Goal: Information Seeking & Learning: Compare options

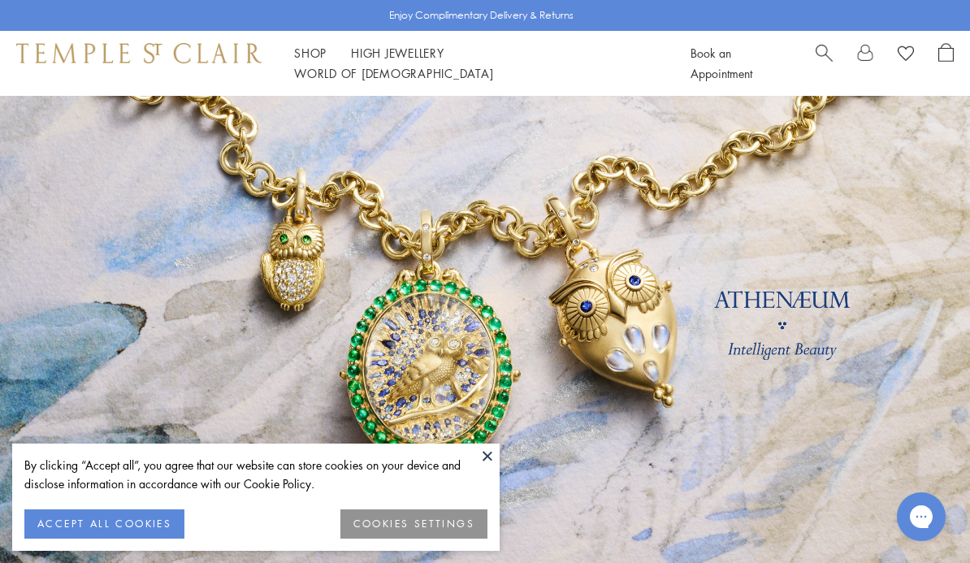
scroll to position [37, 0]
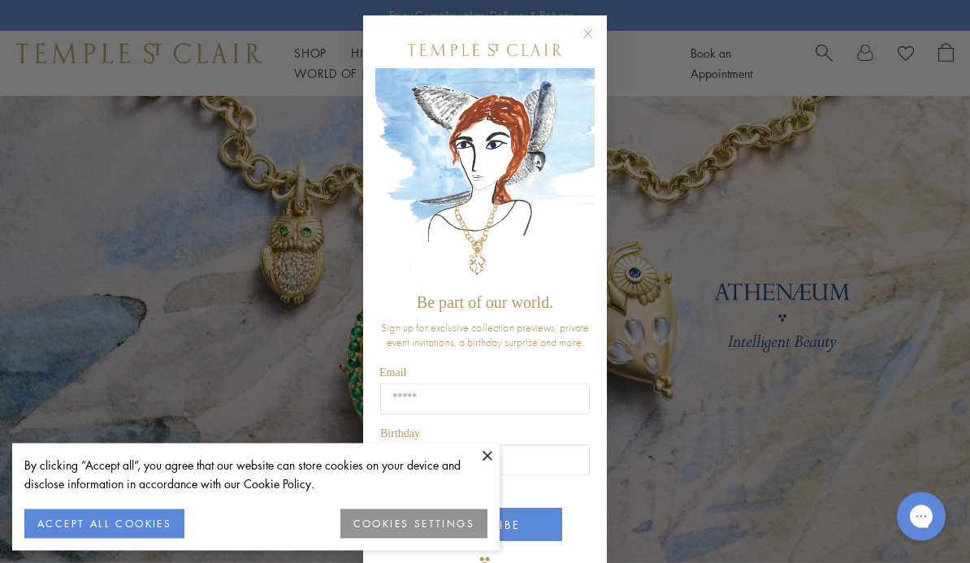
click at [489, 454] on button at bounding box center [487, 456] width 24 height 24
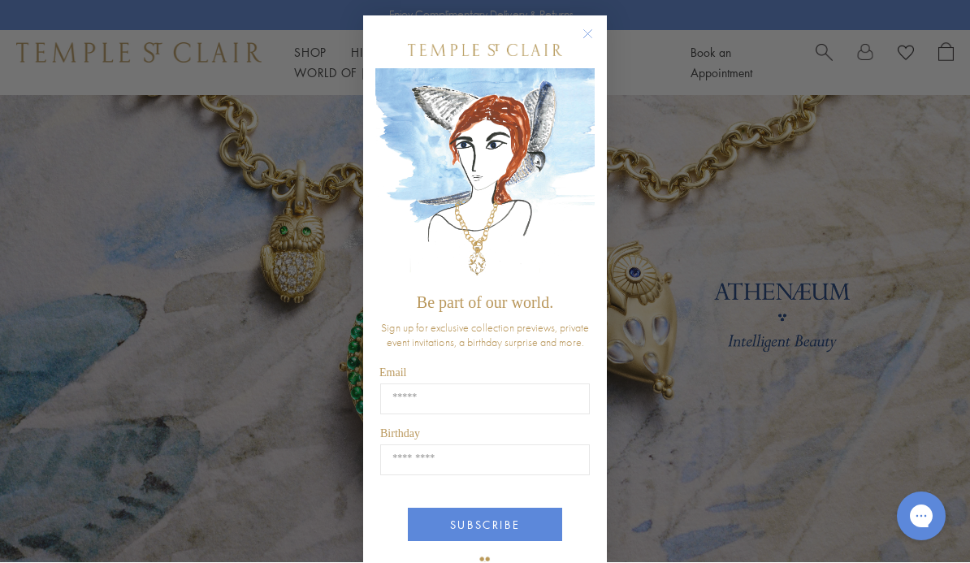
click at [596, 37] on circle "Close dialog" at bounding box center [589, 35] width 20 height 20
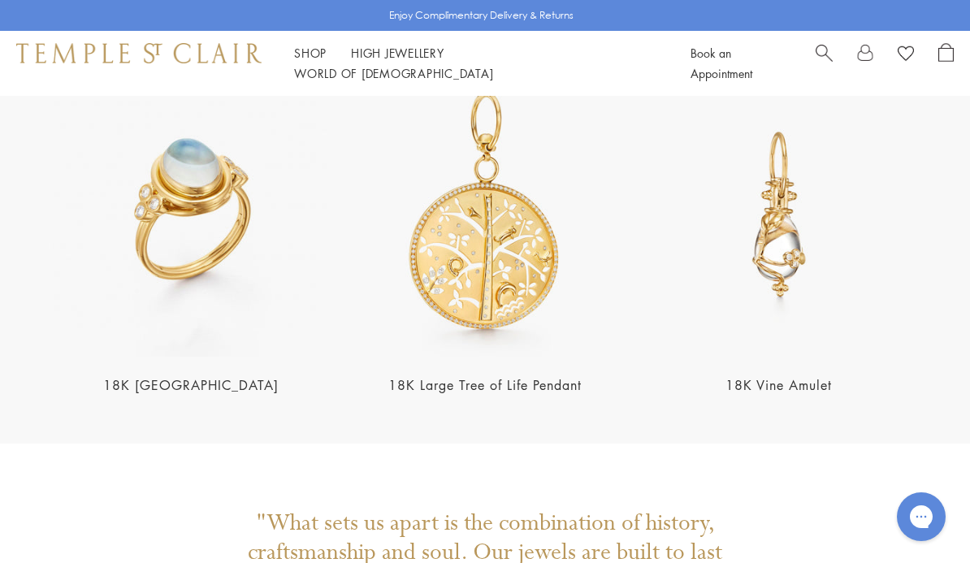
scroll to position [2892, 0]
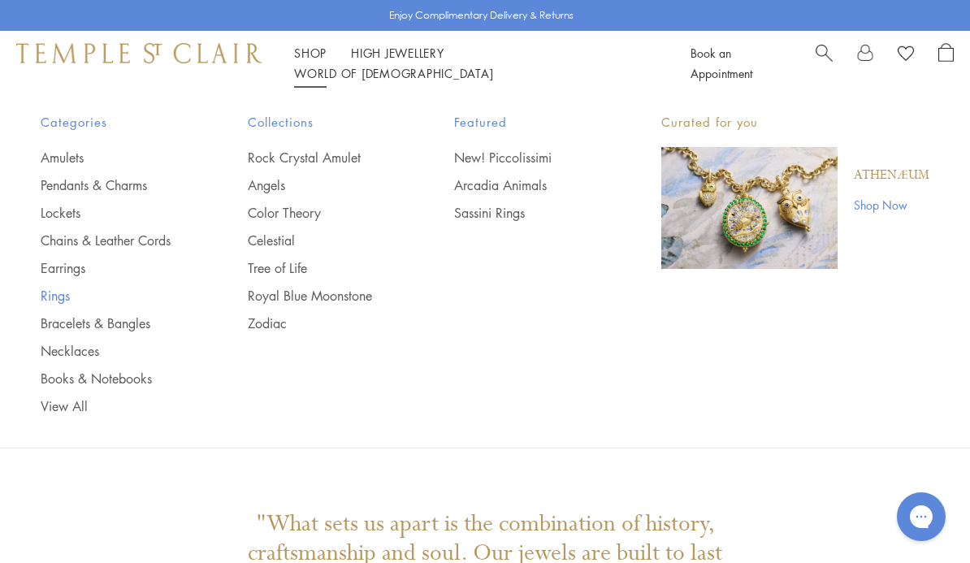
click at [60, 298] on link "Rings" at bounding box center [112, 296] width 142 height 18
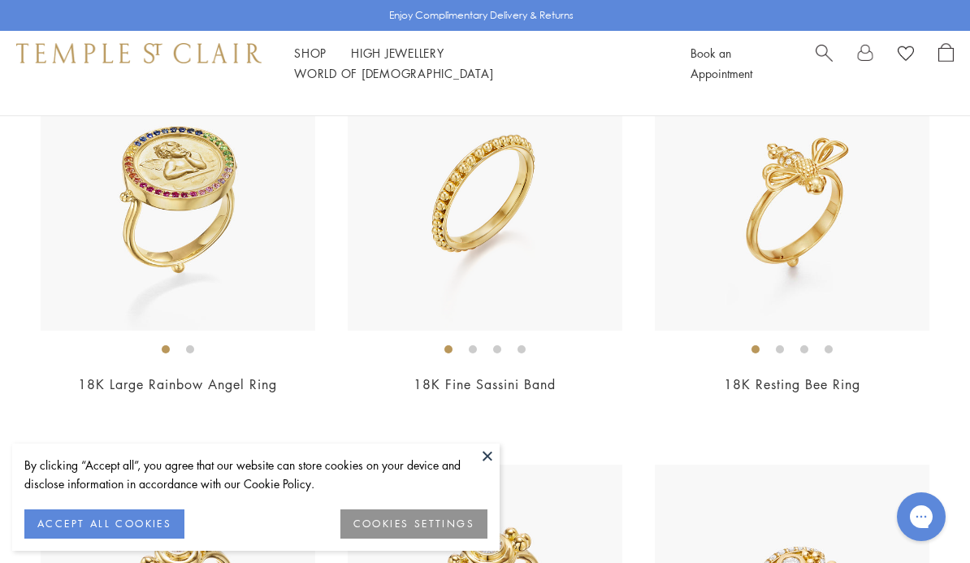
scroll to position [2282, 0]
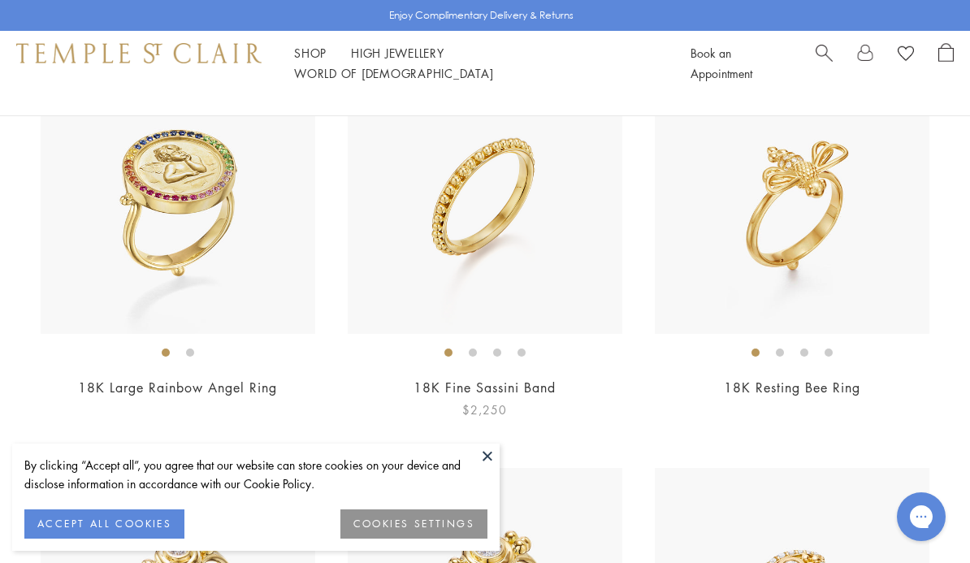
click at [487, 240] on img at bounding box center [485, 196] width 275 height 275
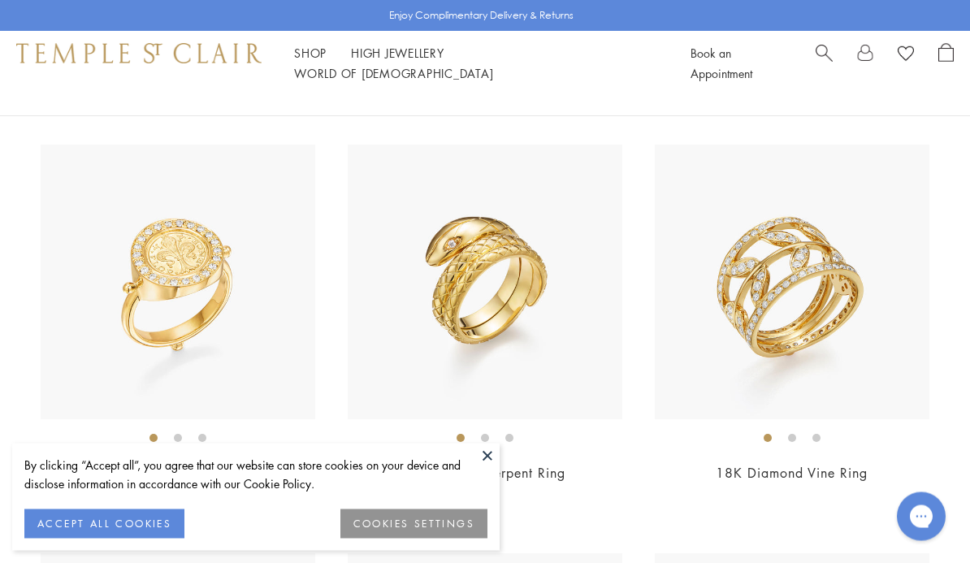
scroll to position [4241, 0]
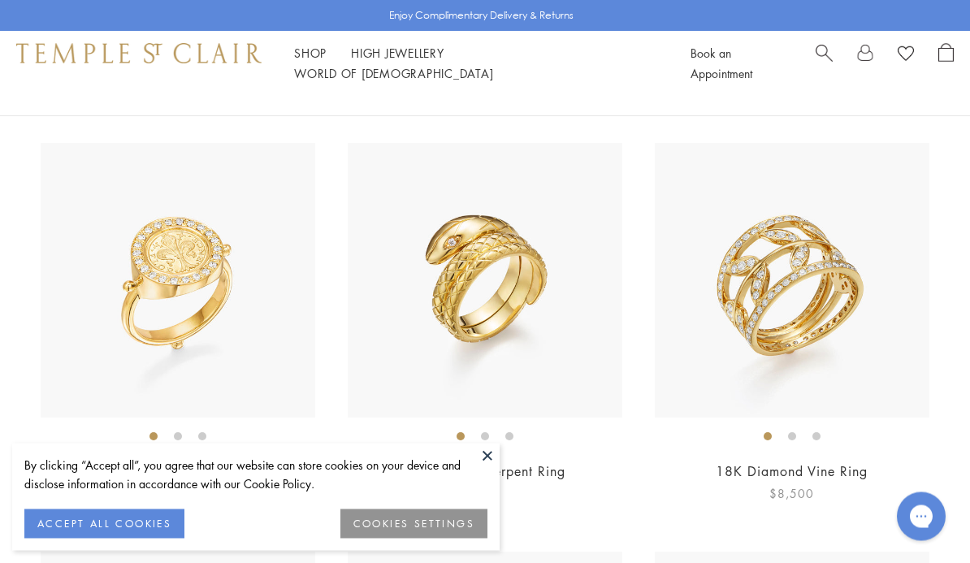
click at [864, 326] on img at bounding box center [792, 281] width 275 height 275
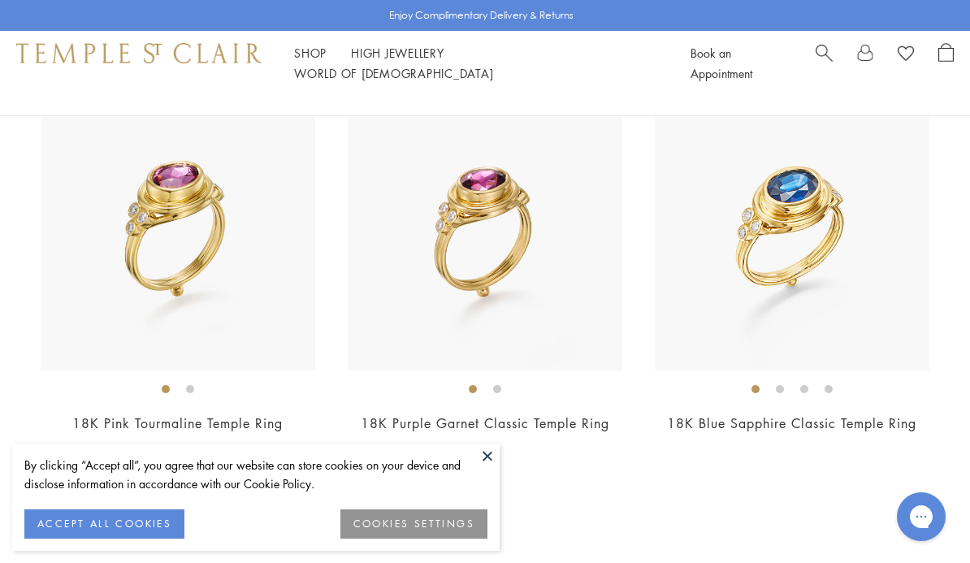
scroll to position [6339, 0]
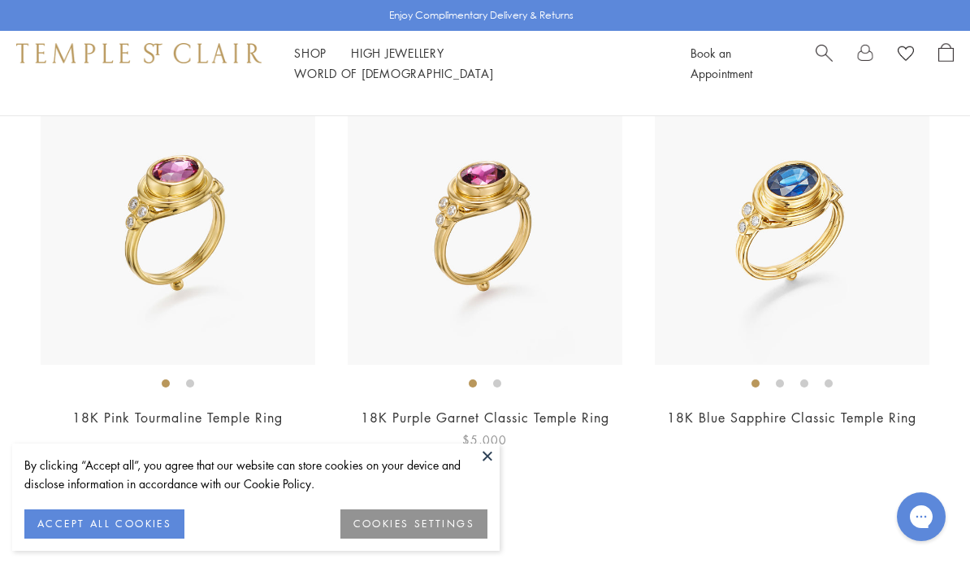
click at [540, 264] on img at bounding box center [485, 227] width 275 height 275
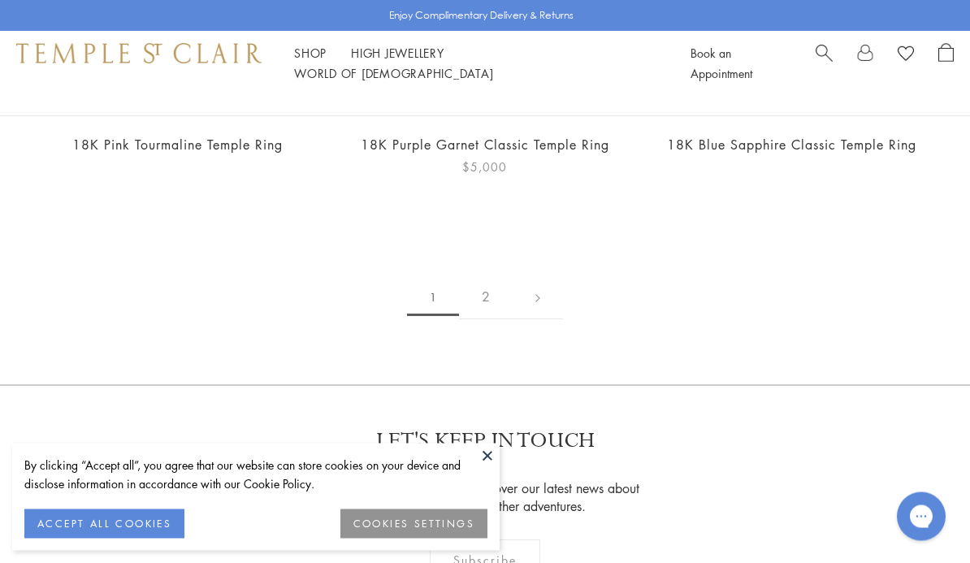
scroll to position [6613, 0]
click at [481, 286] on link "2" at bounding box center [486, 296] width 54 height 45
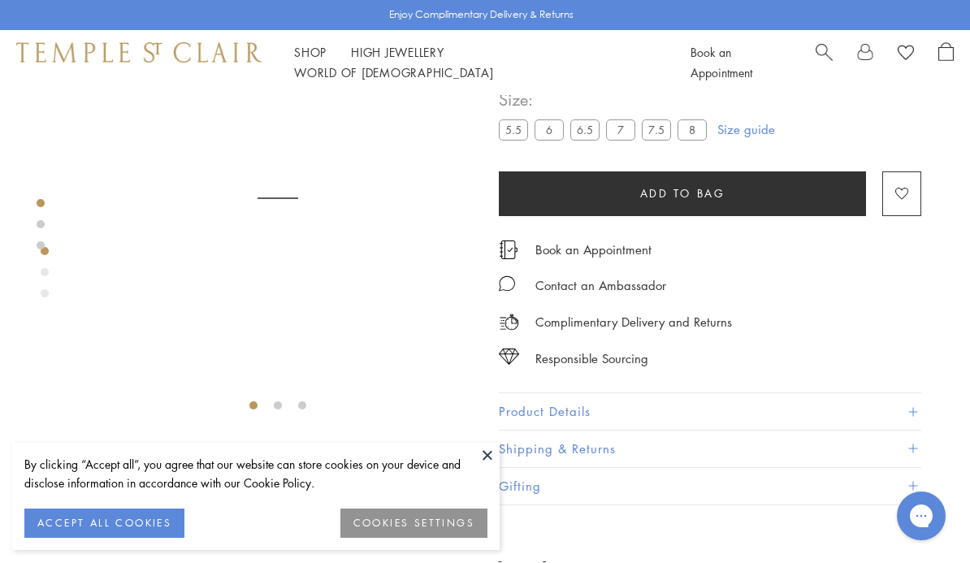
scroll to position [96, 0]
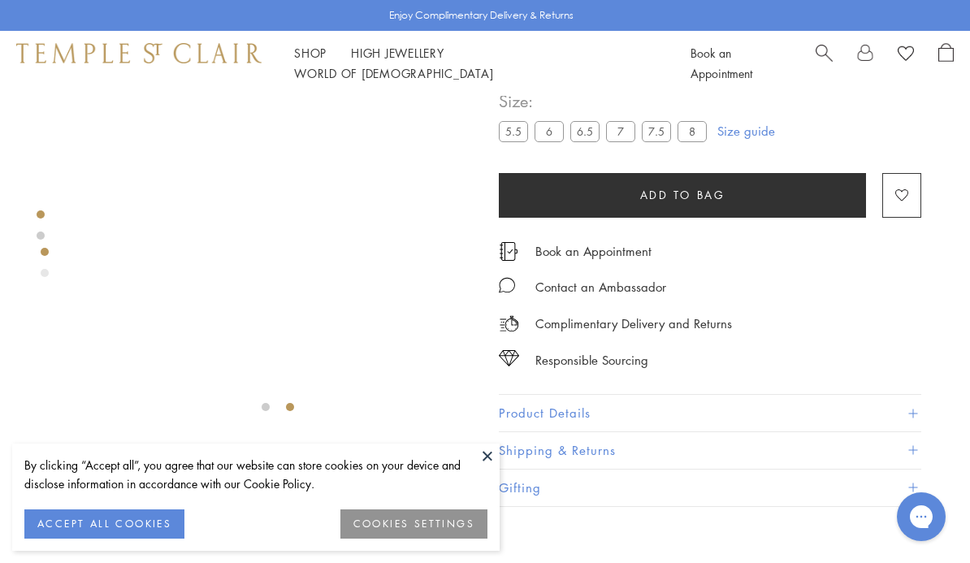
scroll to position [92, 0]
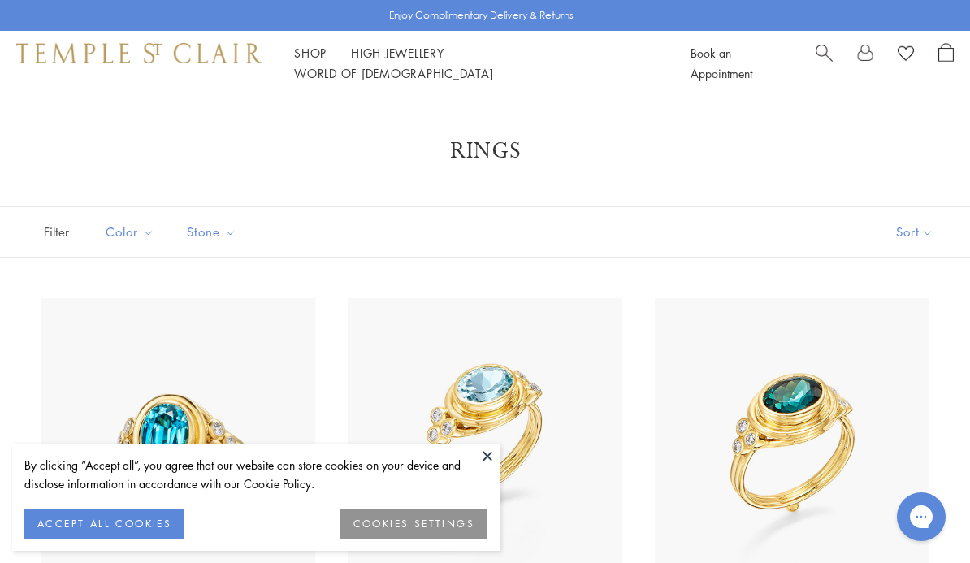
click at [315, 59] on link "Shop Shop" at bounding box center [310, 53] width 33 height 16
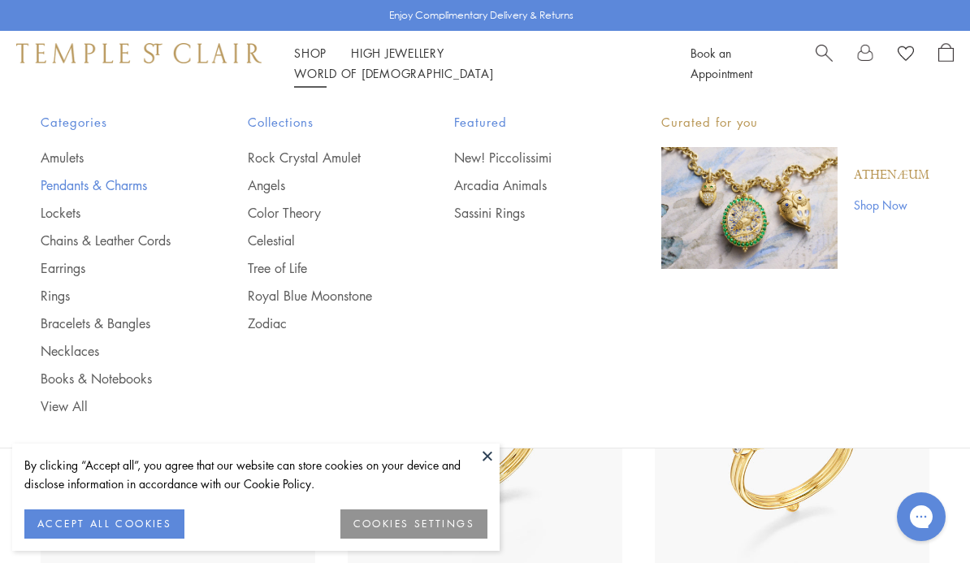
click at [134, 192] on link "Pendants & Charms" at bounding box center [112, 185] width 142 height 18
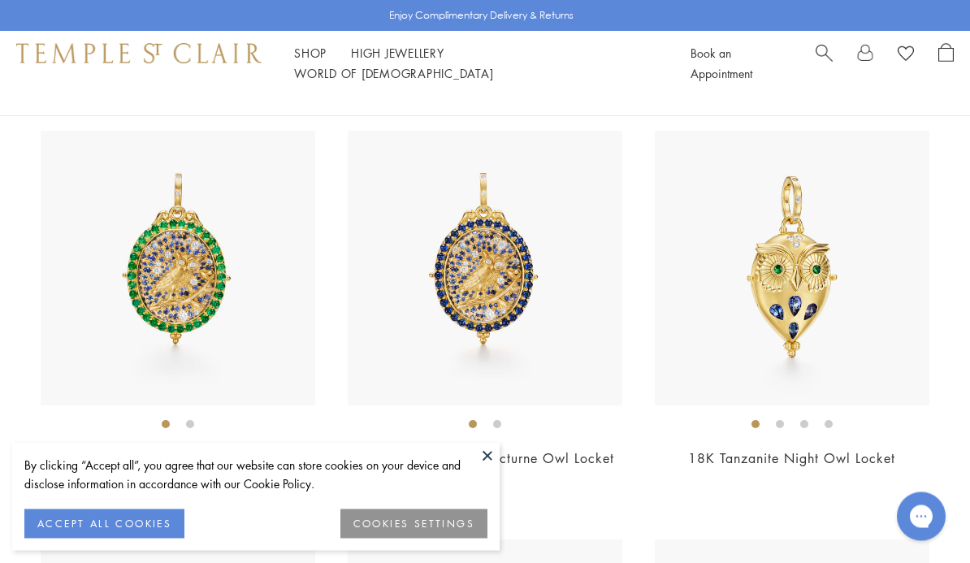
scroll to position [167, 0]
click at [494, 468] on button at bounding box center [487, 456] width 24 height 24
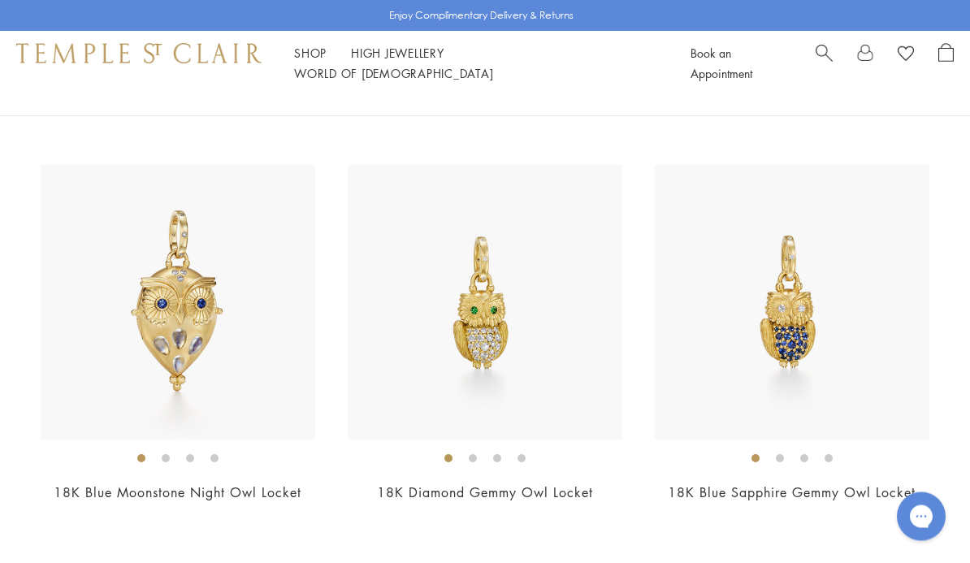
scroll to position [542, 0]
click at [883, 414] on img at bounding box center [792, 302] width 275 height 275
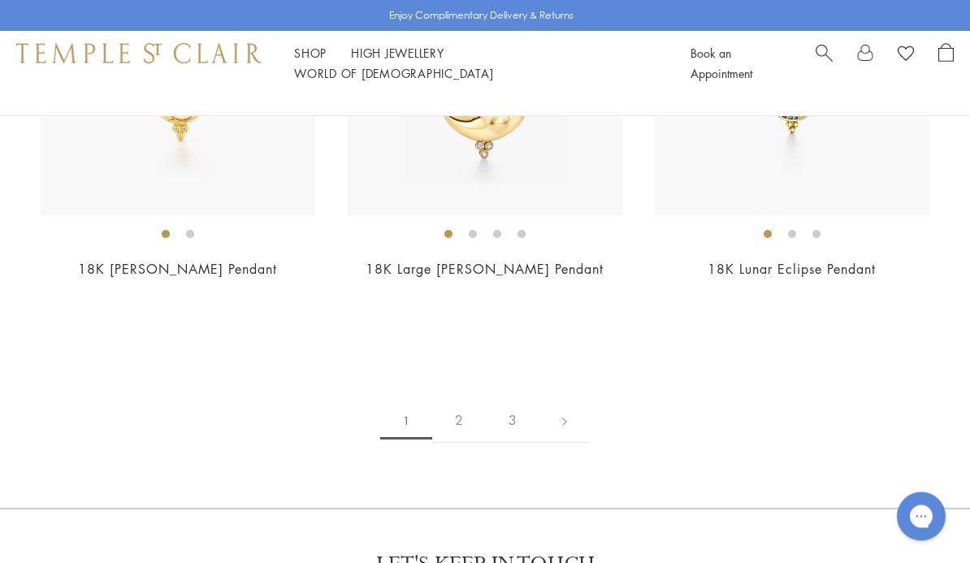
scroll to position [8977, 0]
click at [462, 440] on link "2" at bounding box center [459, 420] width 54 height 45
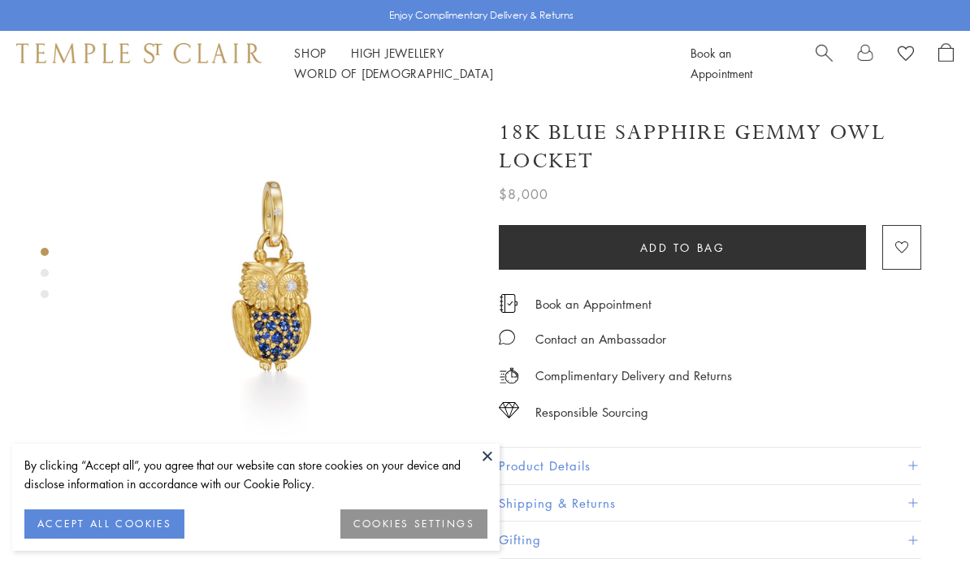
scroll to position [15, 0]
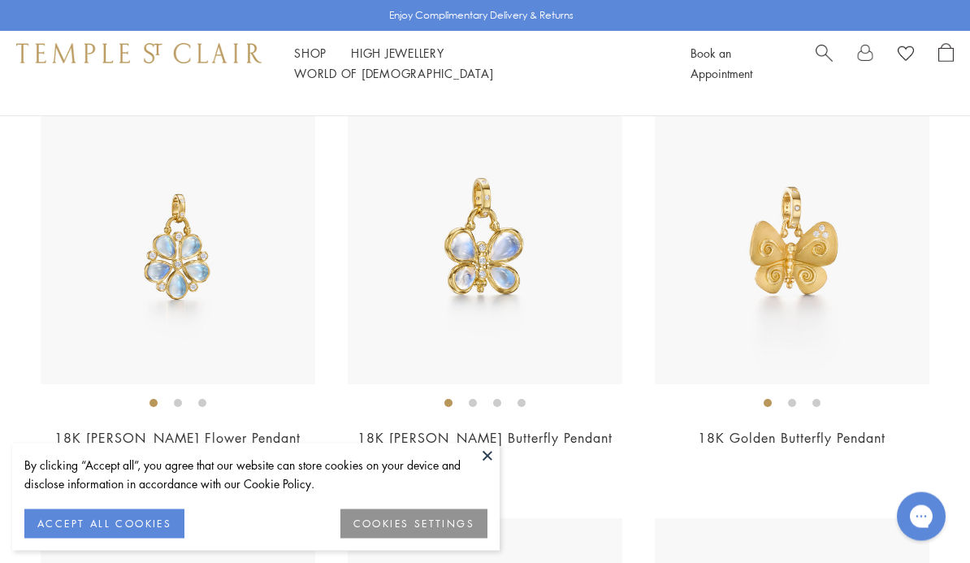
scroll to position [2640, 0]
click at [488, 288] on img at bounding box center [485, 247] width 275 height 275
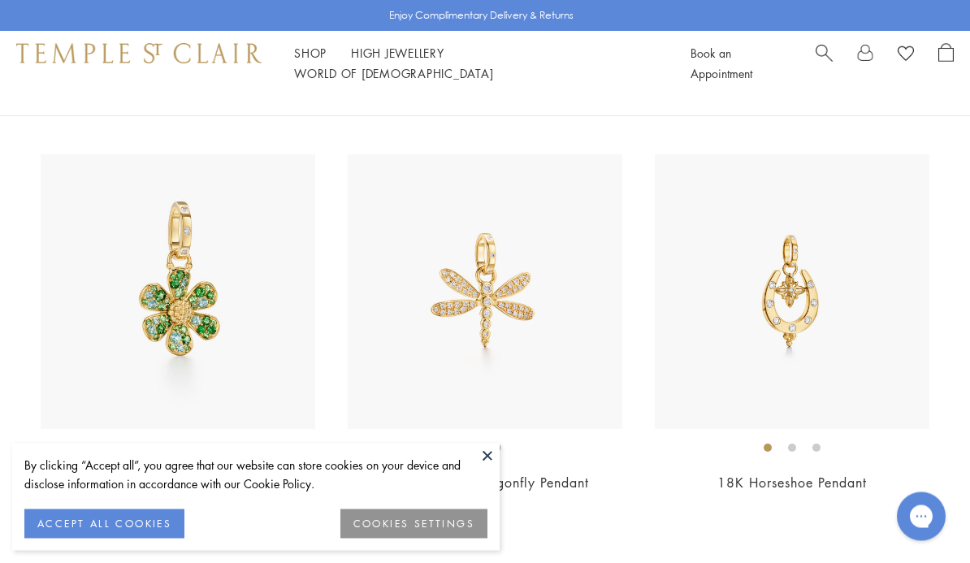
scroll to position [3417, 0]
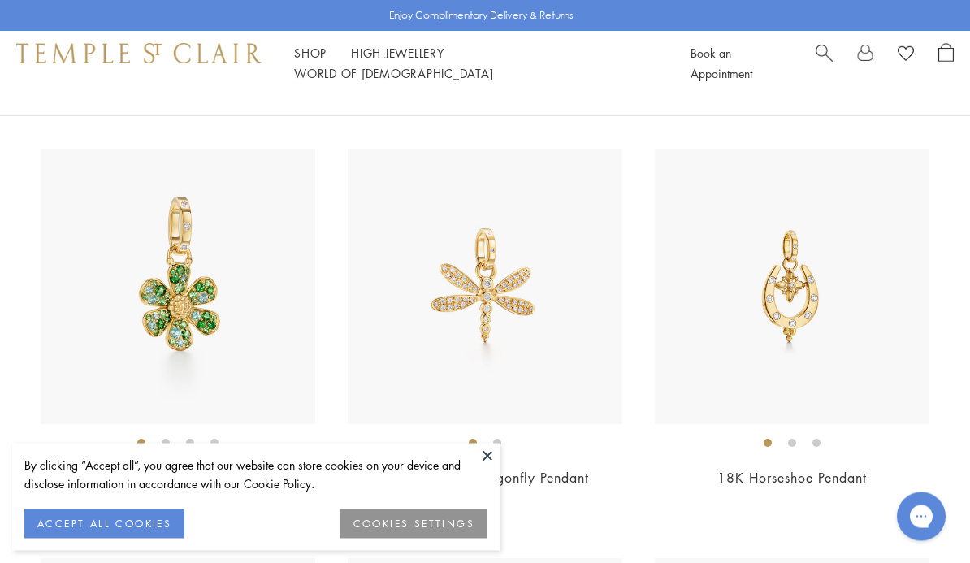
click at [62, 415] on img at bounding box center [178, 287] width 275 height 275
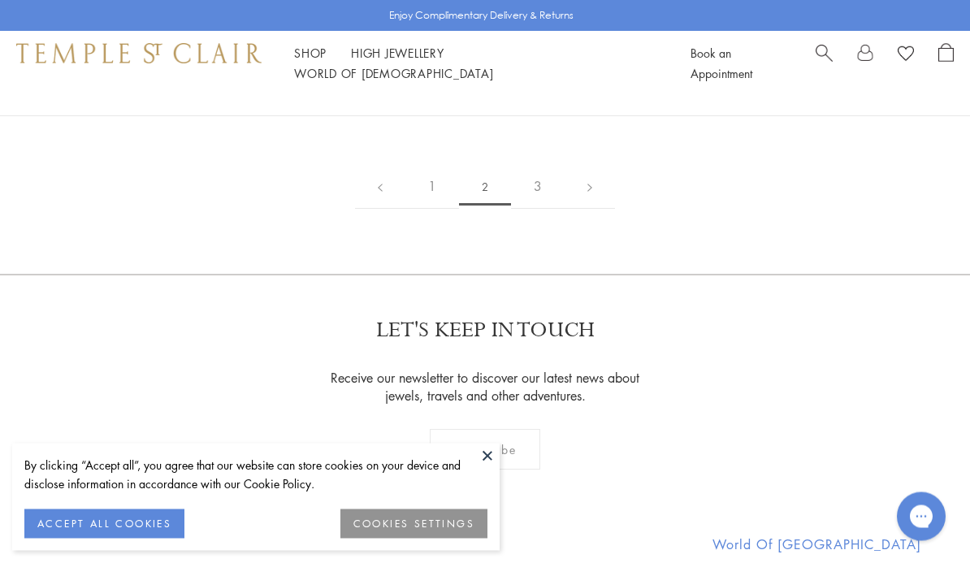
scroll to position [7945, 0]
click at [540, 176] on link "3" at bounding box center [538, 189] width 54 height 45
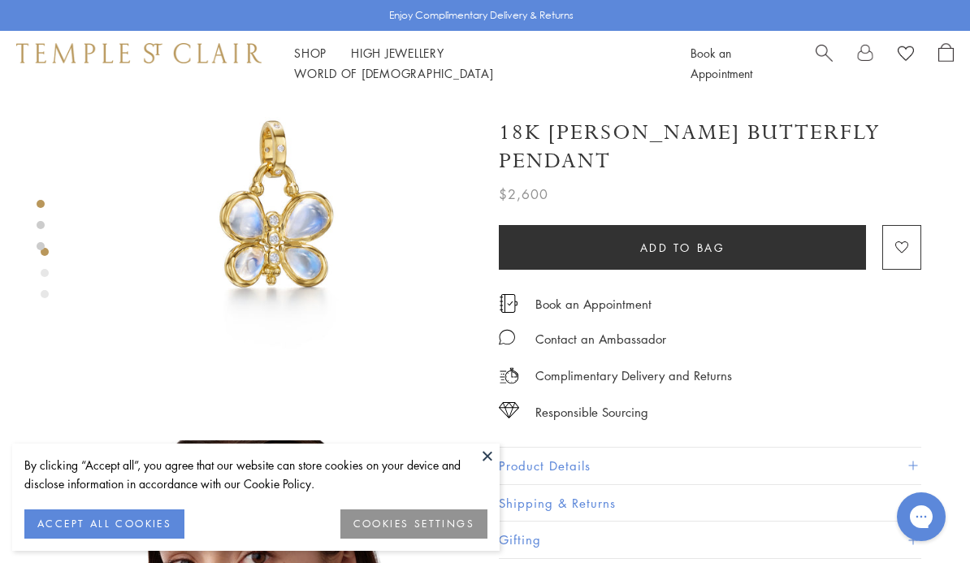
scroll to position [72, 0]
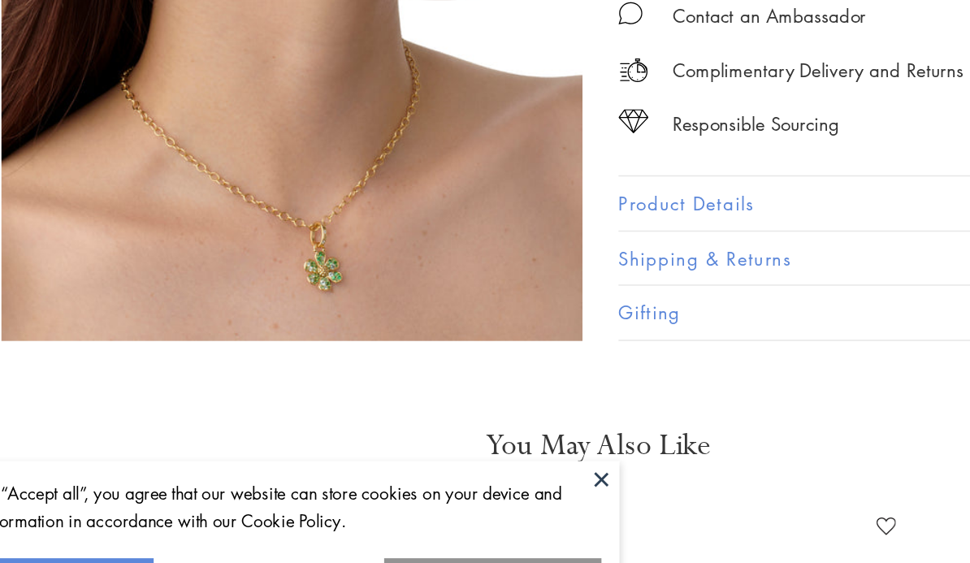
scroll to position [962, 0]
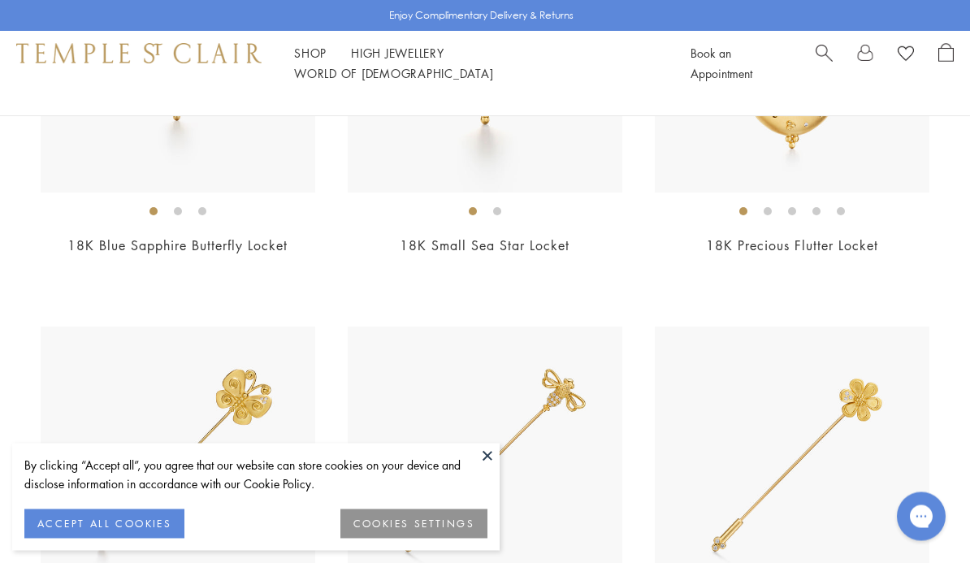
scroll to position [662, 0]
